Goal: Find specific page/section

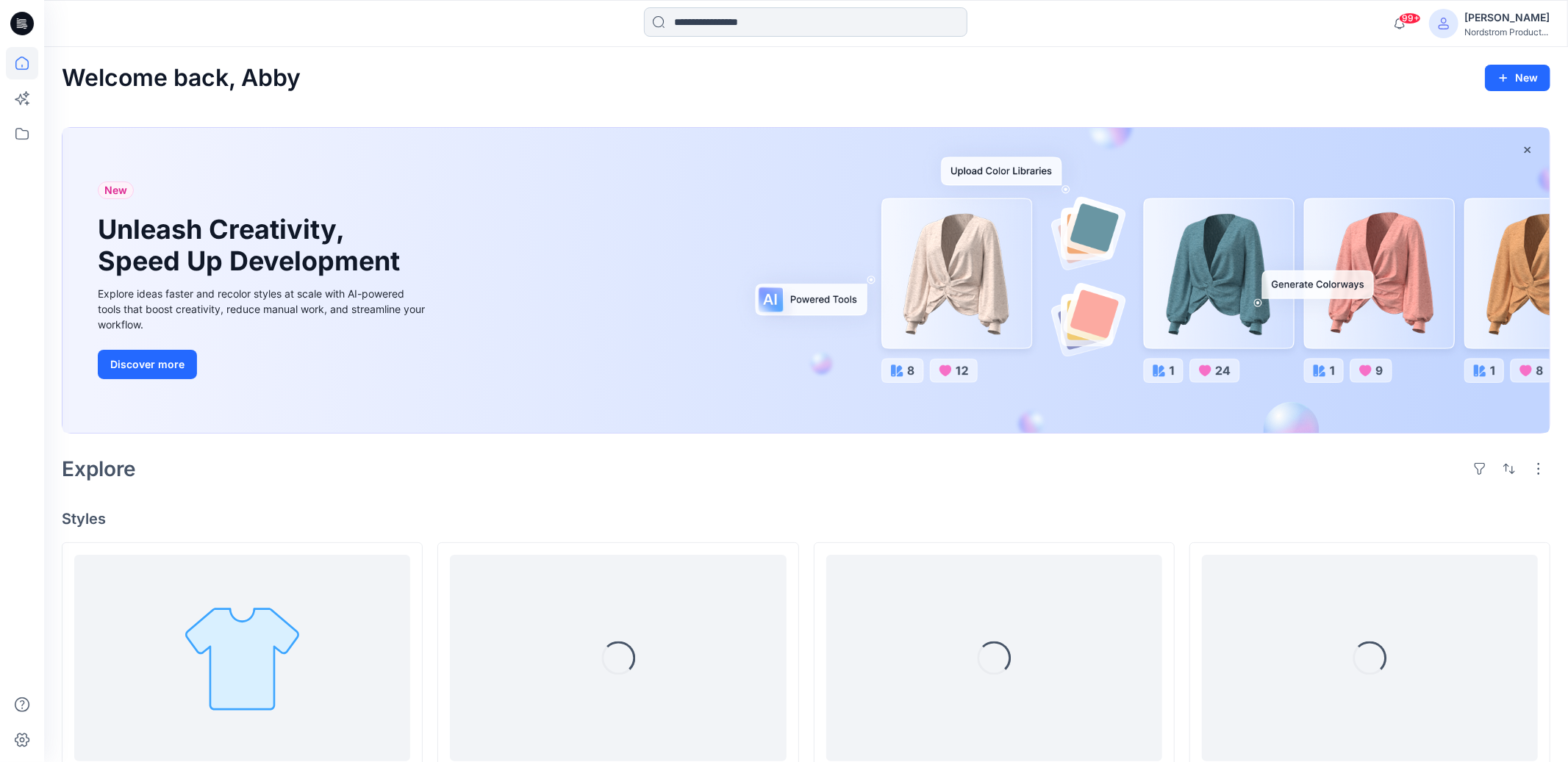
click at [678, 25] on input at bounding box center [805, 22] width 323 height 29
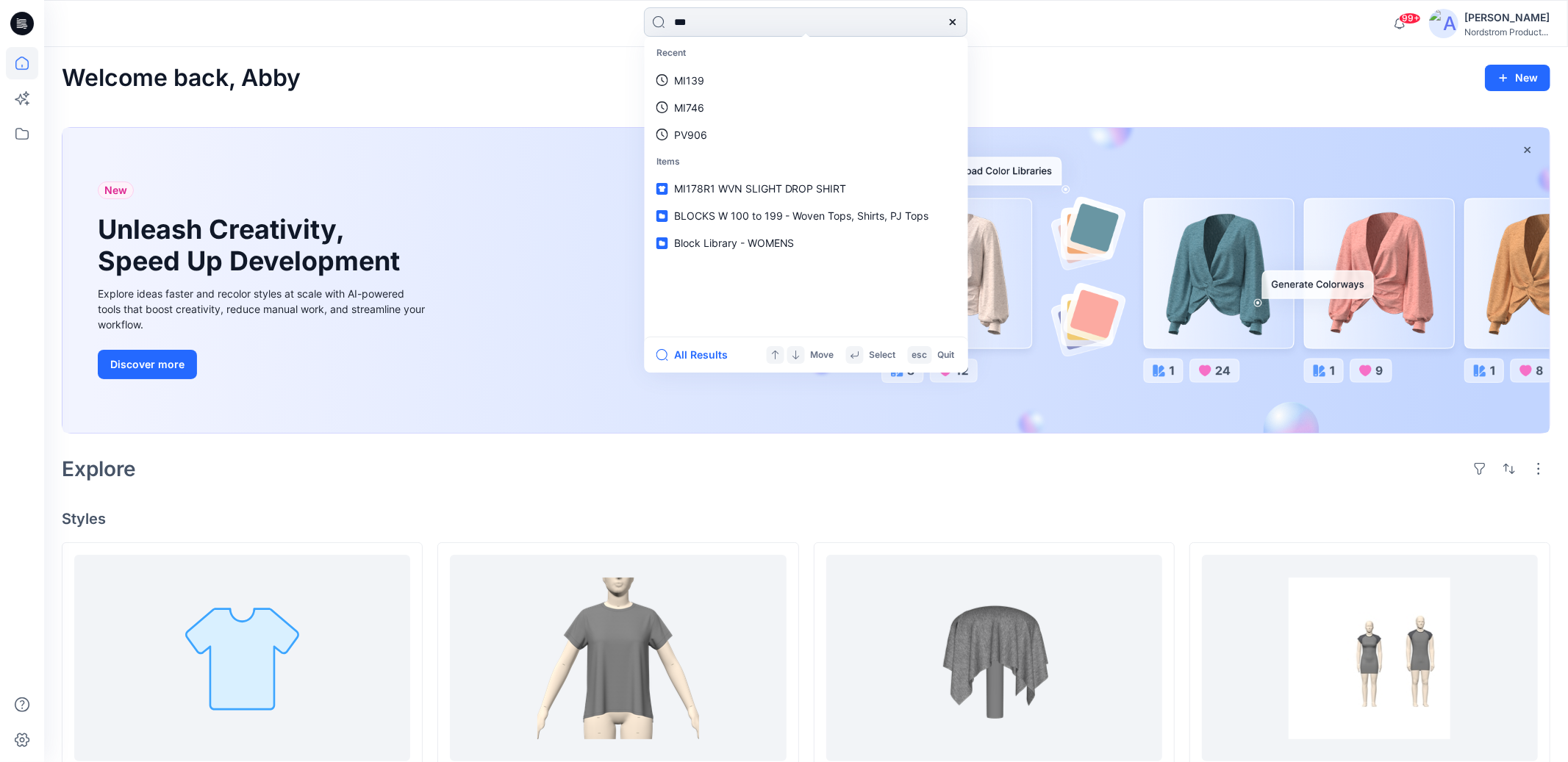
type input "****"
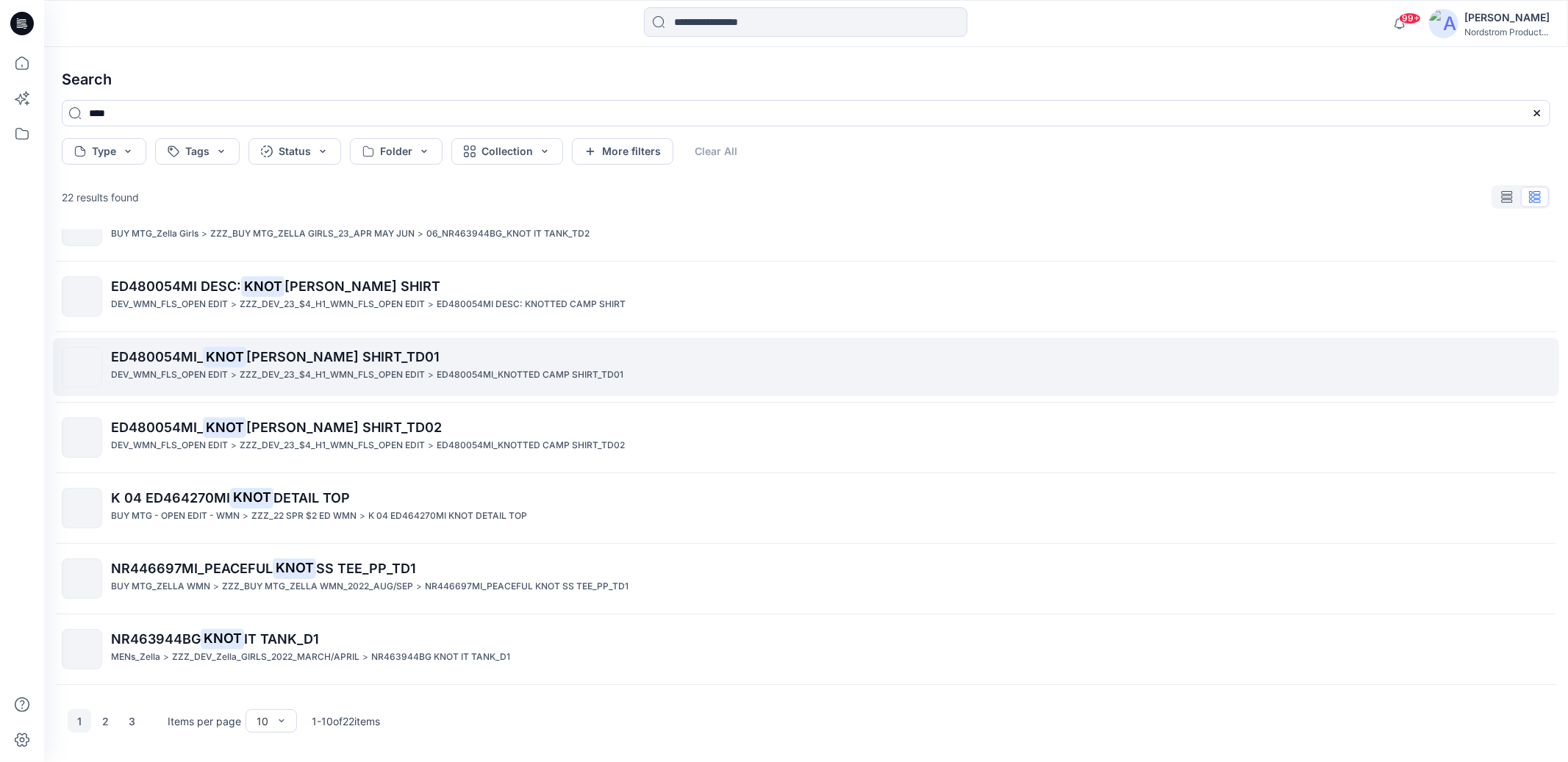
scroll to position [243, 0]
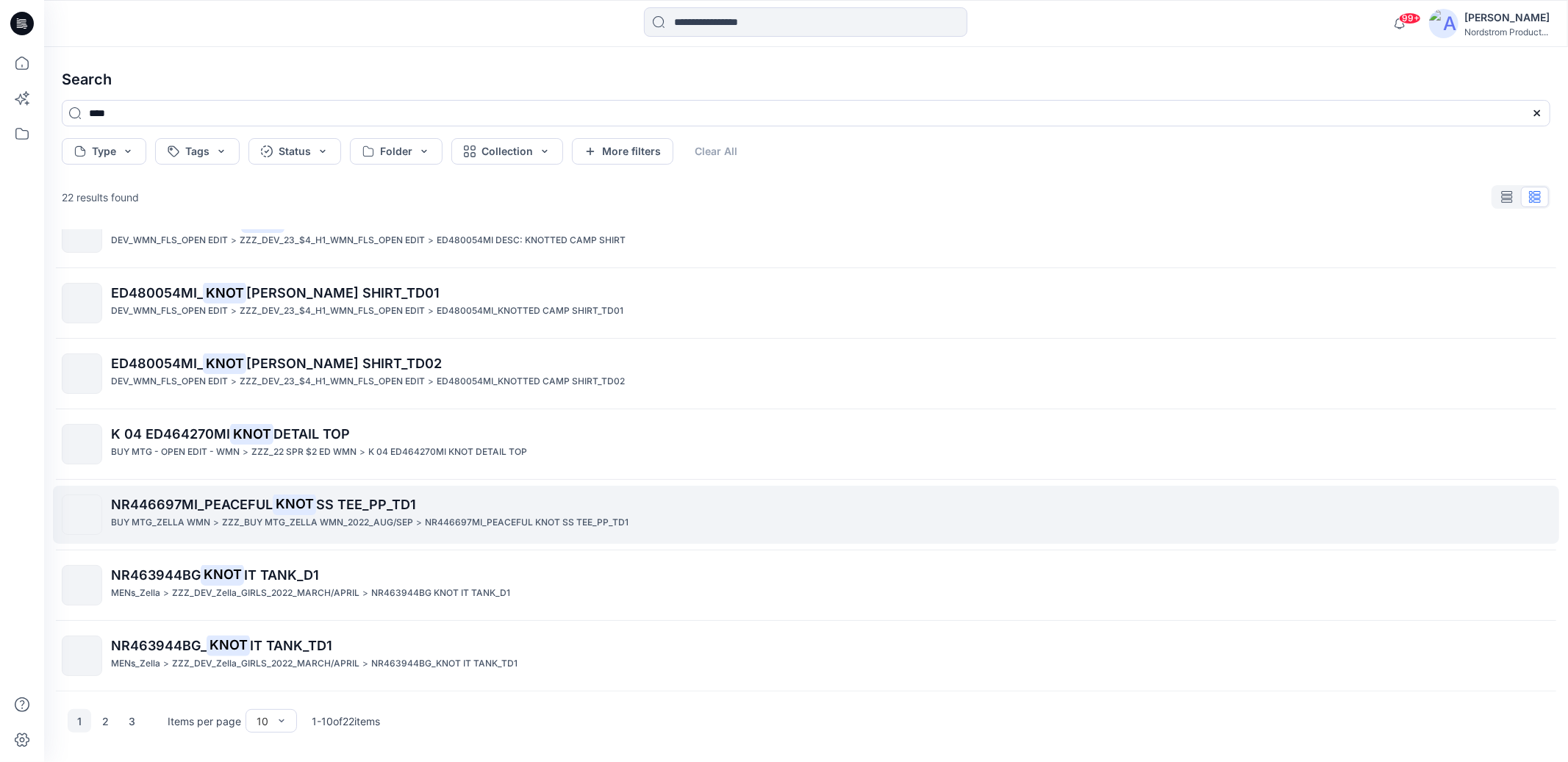
click at [175, 511] on span "NR446697MI_PEACEFUL" at bounding box center [192, 504] width 162 height 15
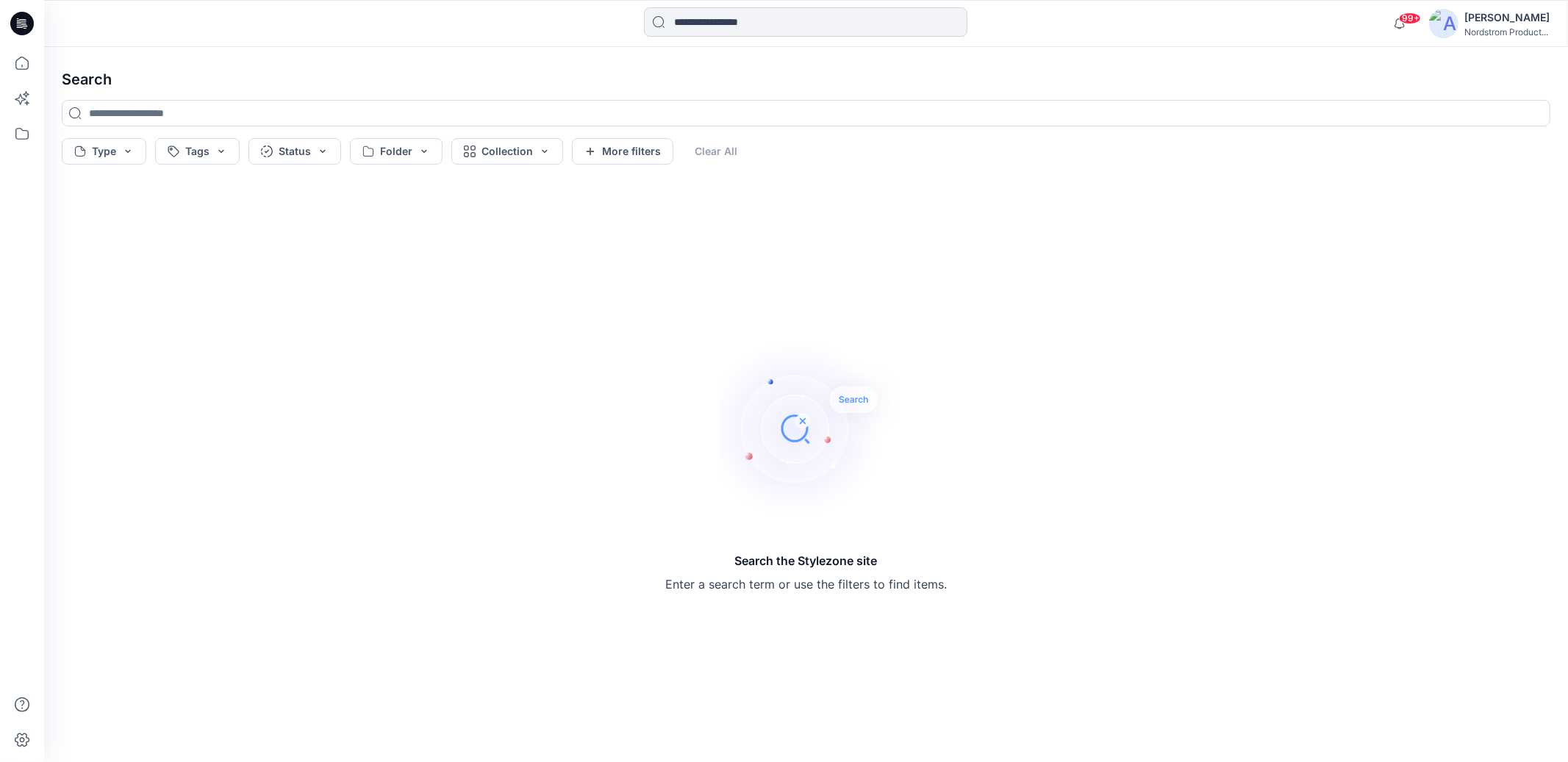
click at [721, 15] on input at bounding box center [805, 22] width 323 height 29
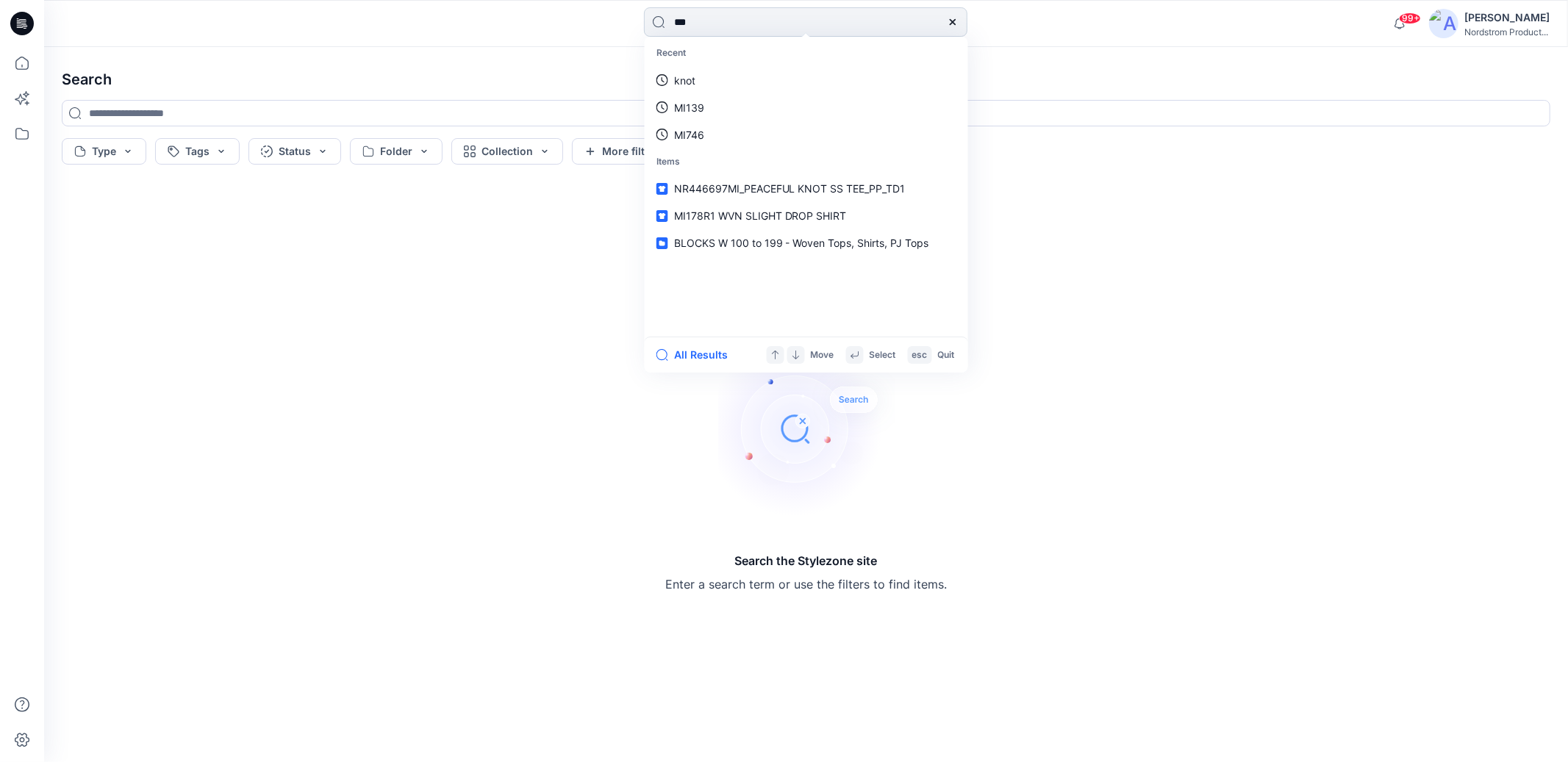
type input "****"
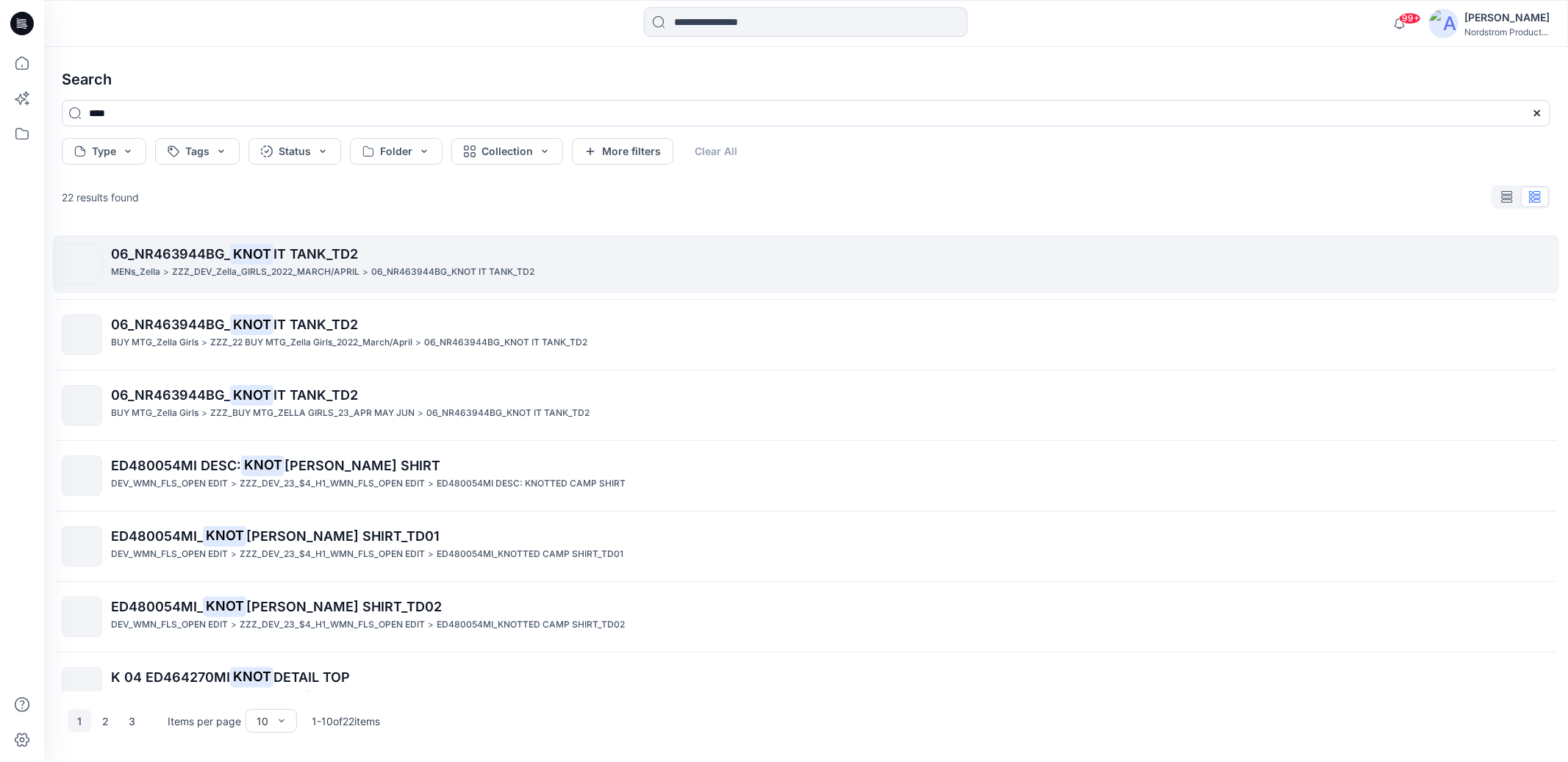
click at [200, 249] on span "06_NR463944BG_" at bounding box center [170, 254] width 119 height 15
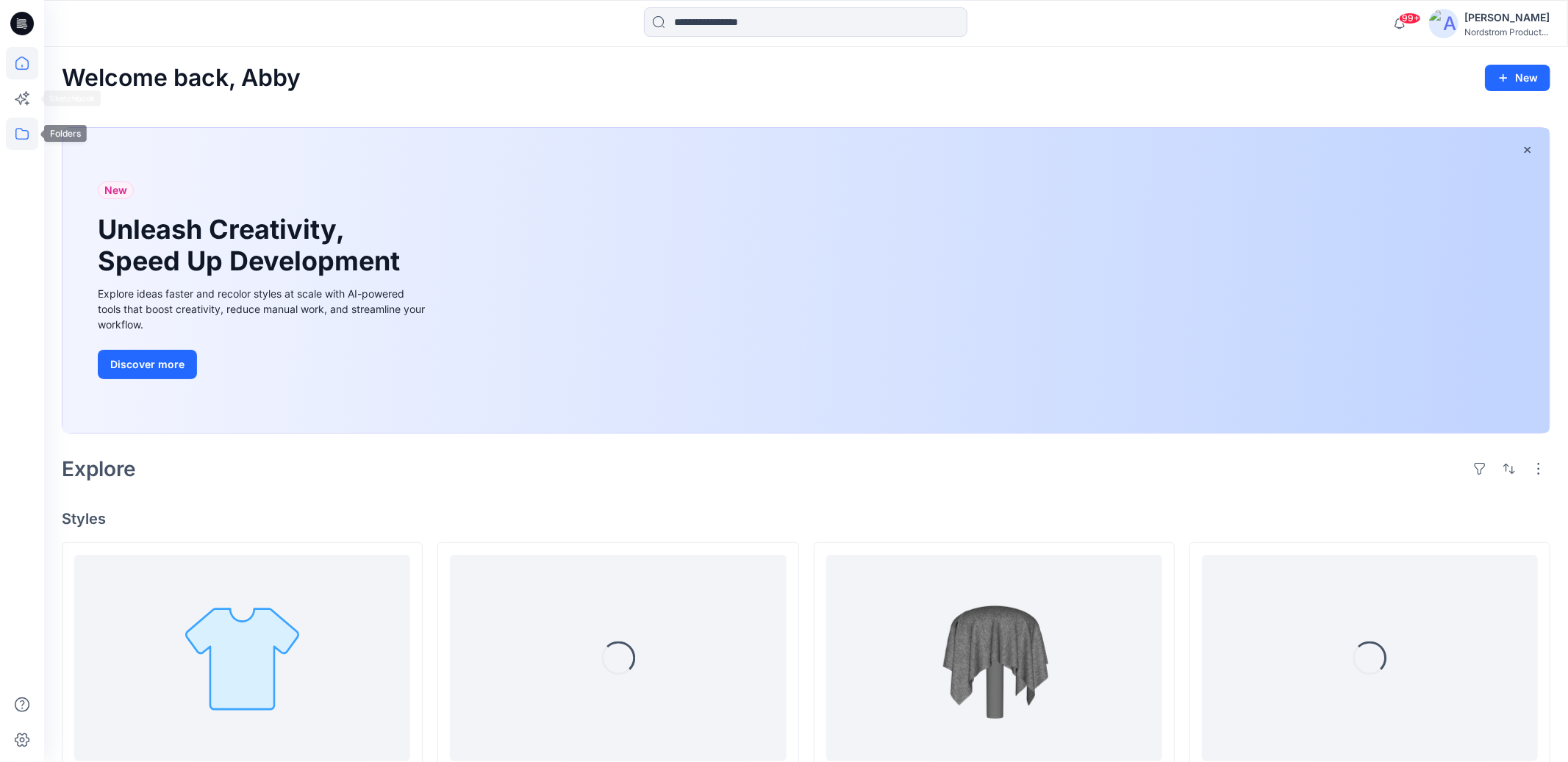
click at [18, 137] on icon at bounding box center [22, 134] width 33 height 33
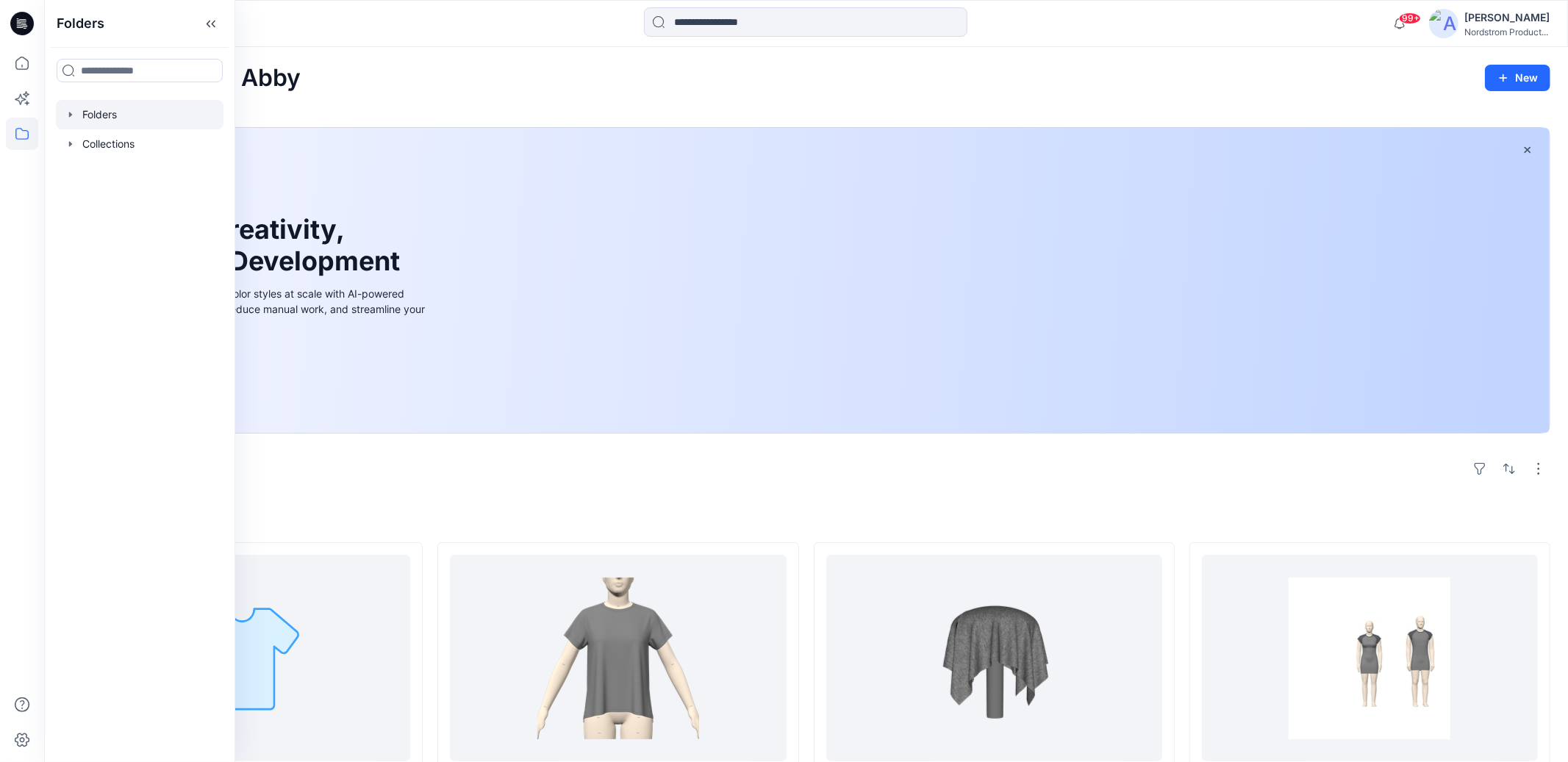
click at [105, 101] on div at bounding box center [139, 114] width 168 height 29
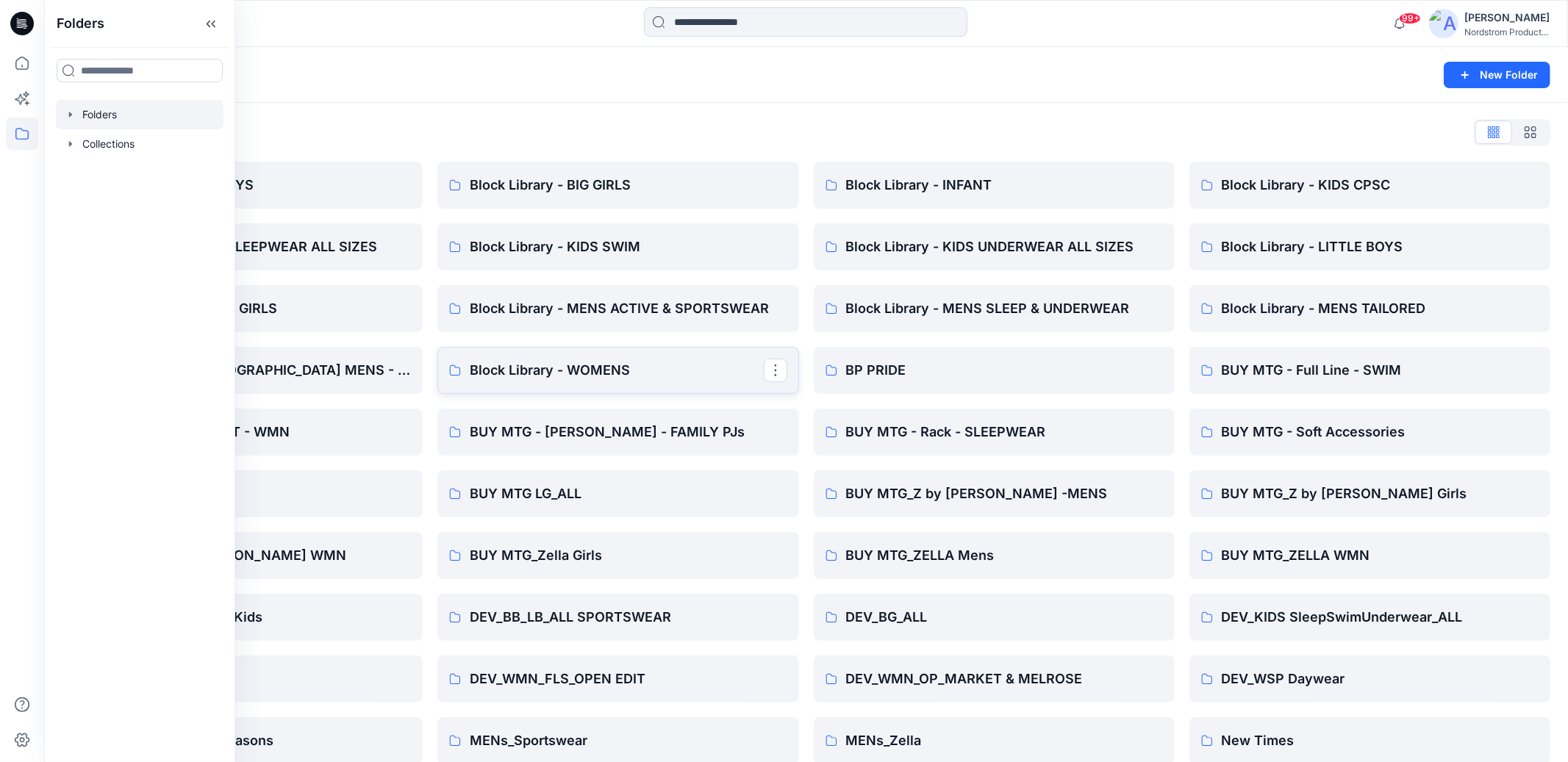
click at [677, 364] on p "Block Library - WOMENS" at bounding box center [615, 370] width 293 height 21
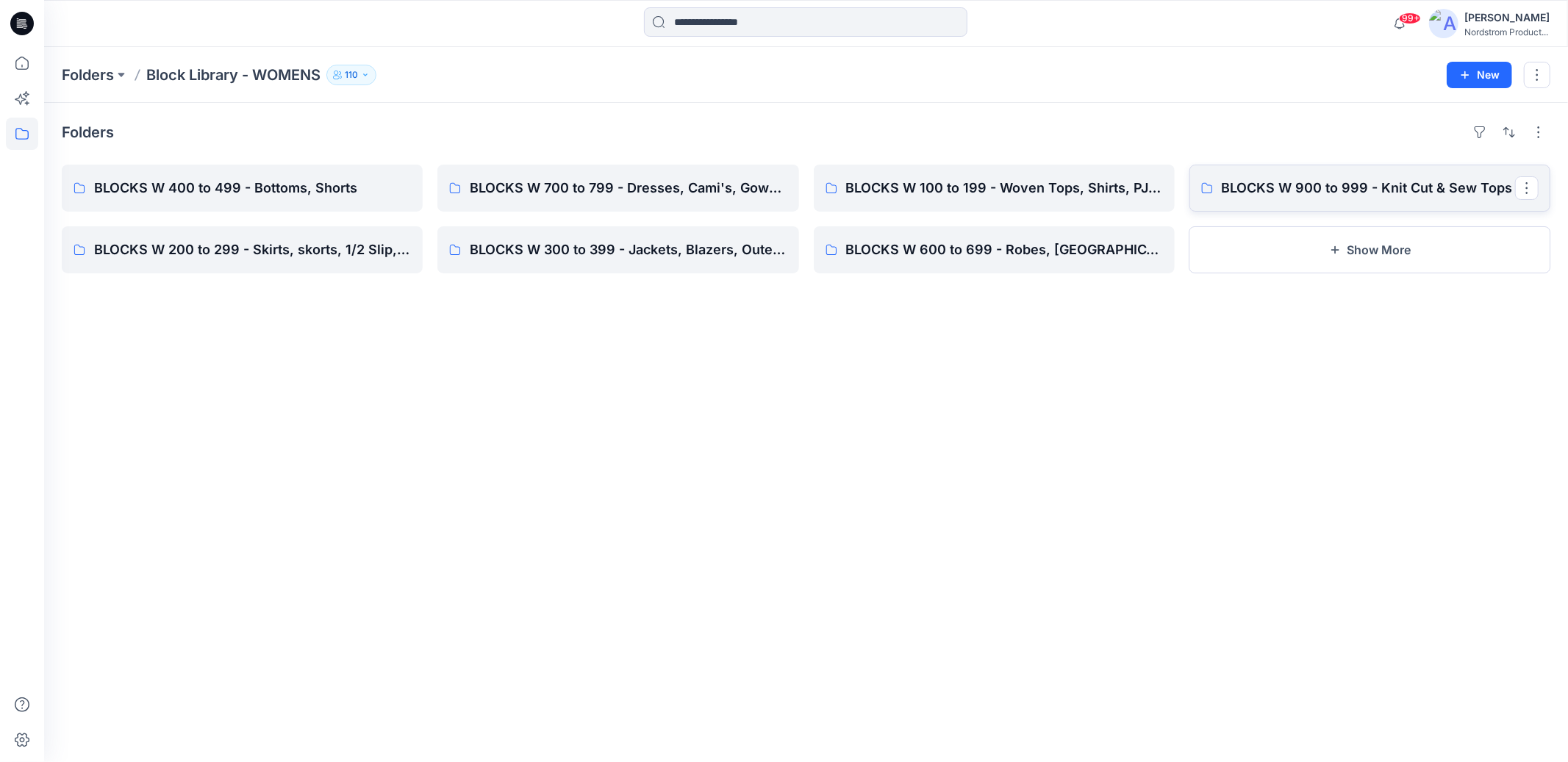
click at [1352, 197] on p "BLOCKS W 900 to 999 - Knit Cut & Sew Tops" at bounding box center [1368, 188] width 293 height 21
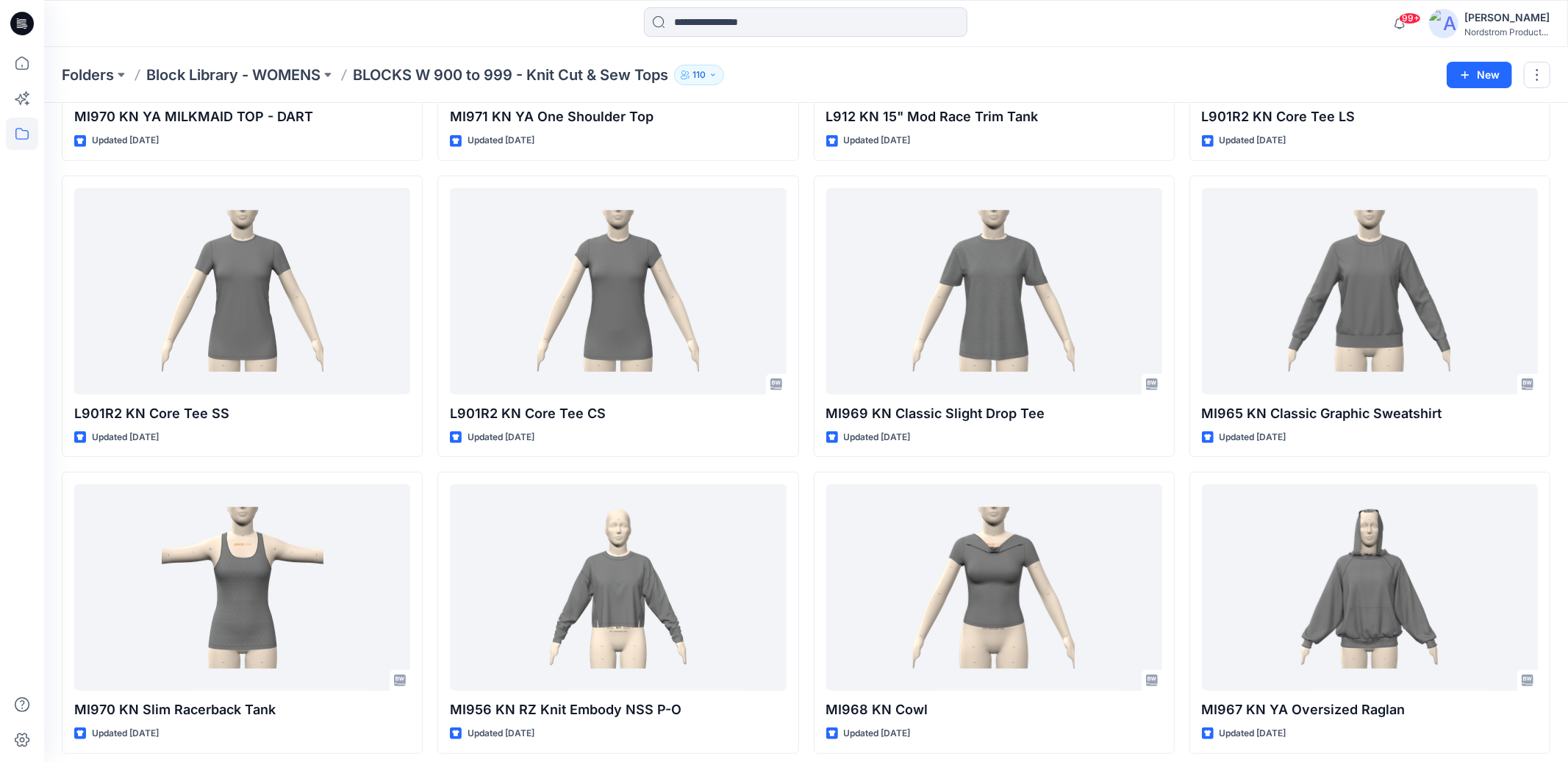
scroll to position [583, 0]
